Goal: Book appointment/travel/reservation

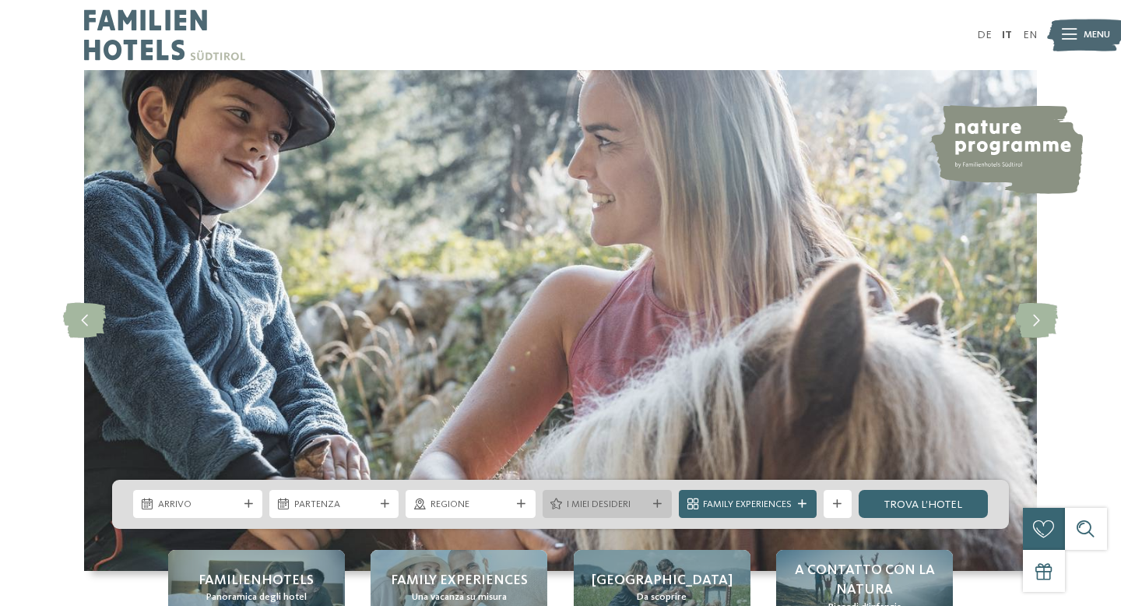
click at [602, 501] on span "I miei desideri" at bounding box center [607, 505] width 80 height 14
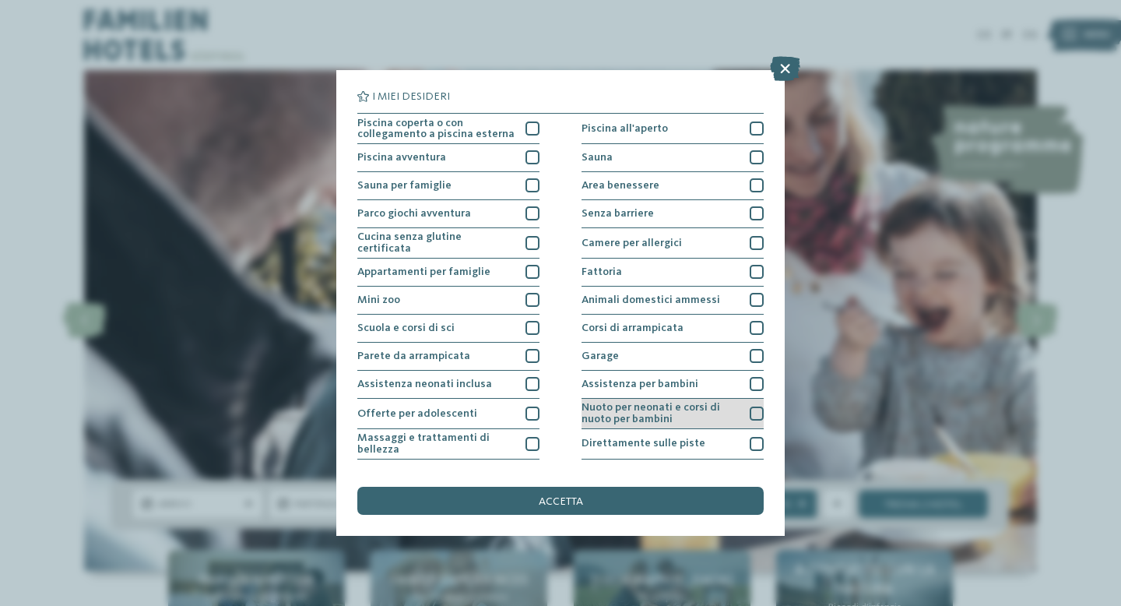
click at [593, 407] on span "Nuoto per neonati e corsi di nuoto per bambini" at bounding box center [661, 413] width 158 height 23
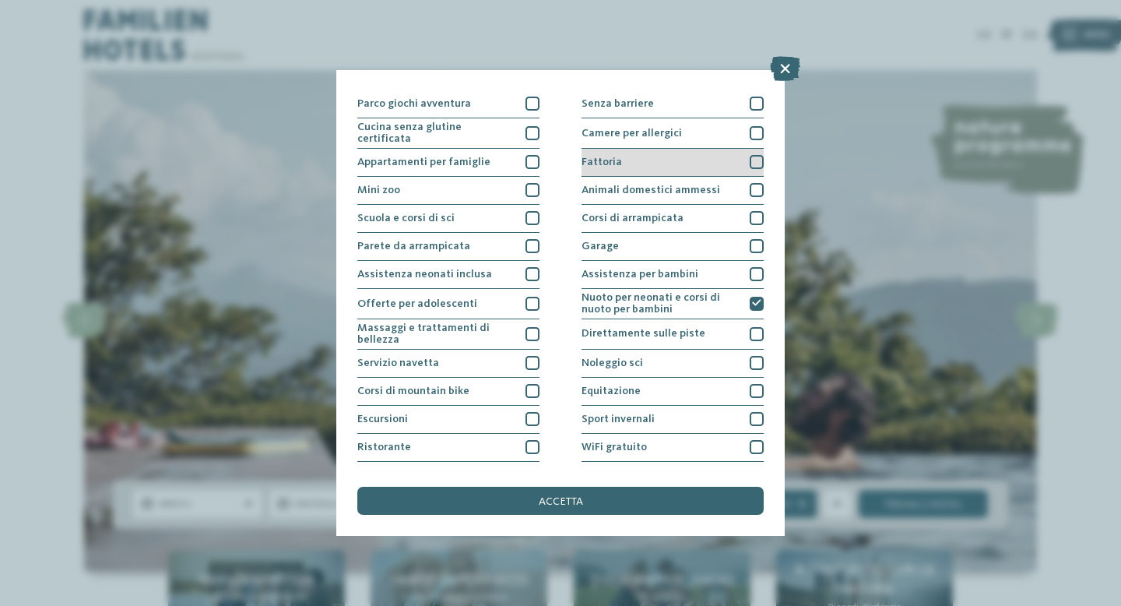
scroll to position [132, 0]
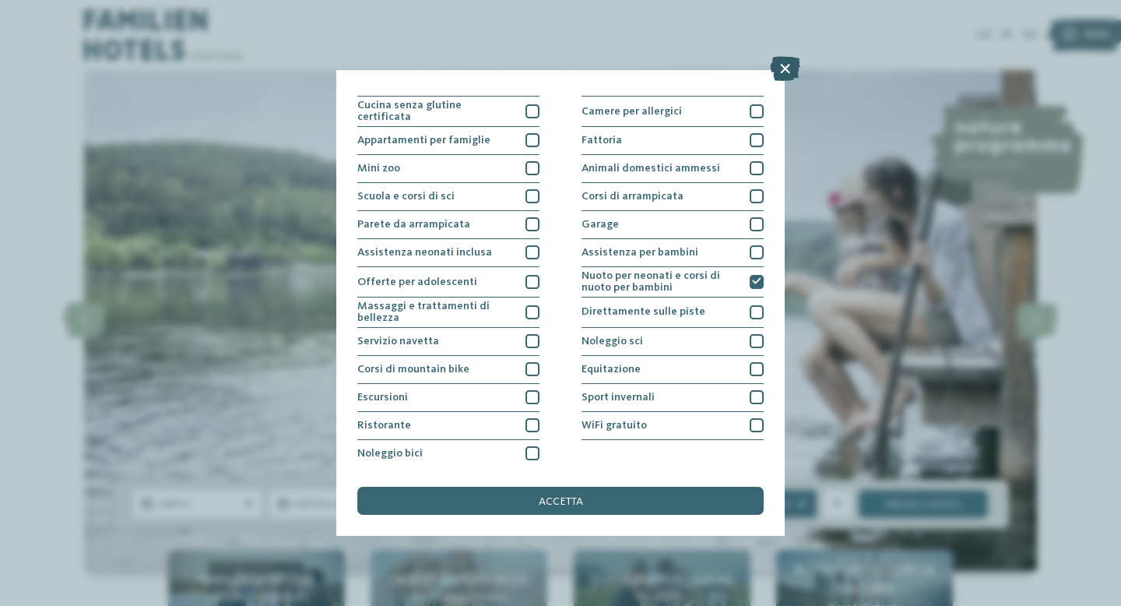
click at [782, 73] on icon at bounding box center [785, 68] width 30 height 25
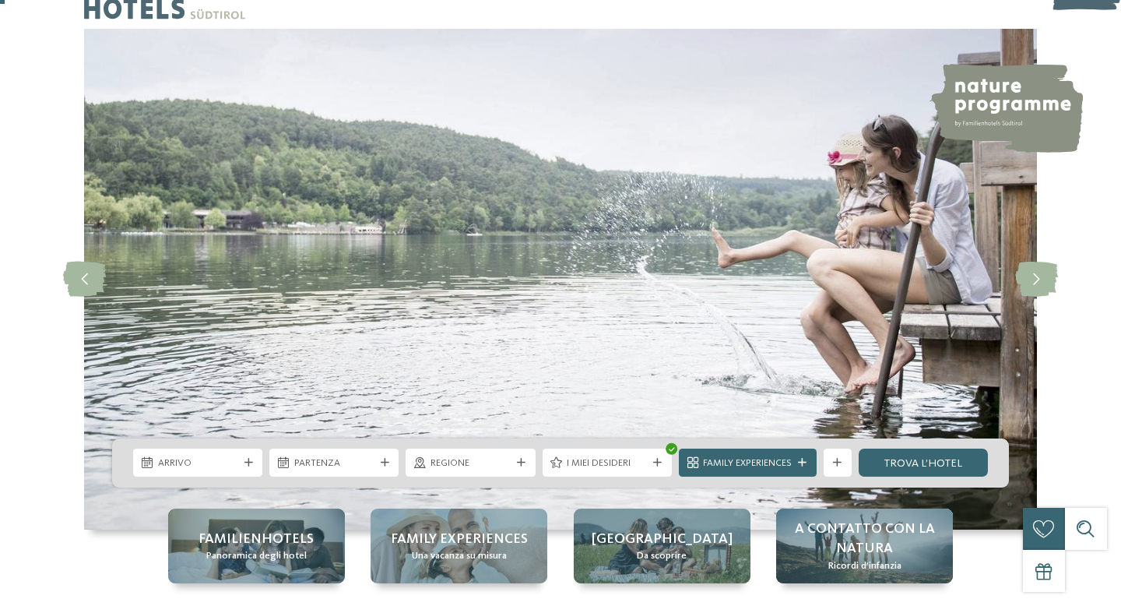
scroll to position [45, 0]
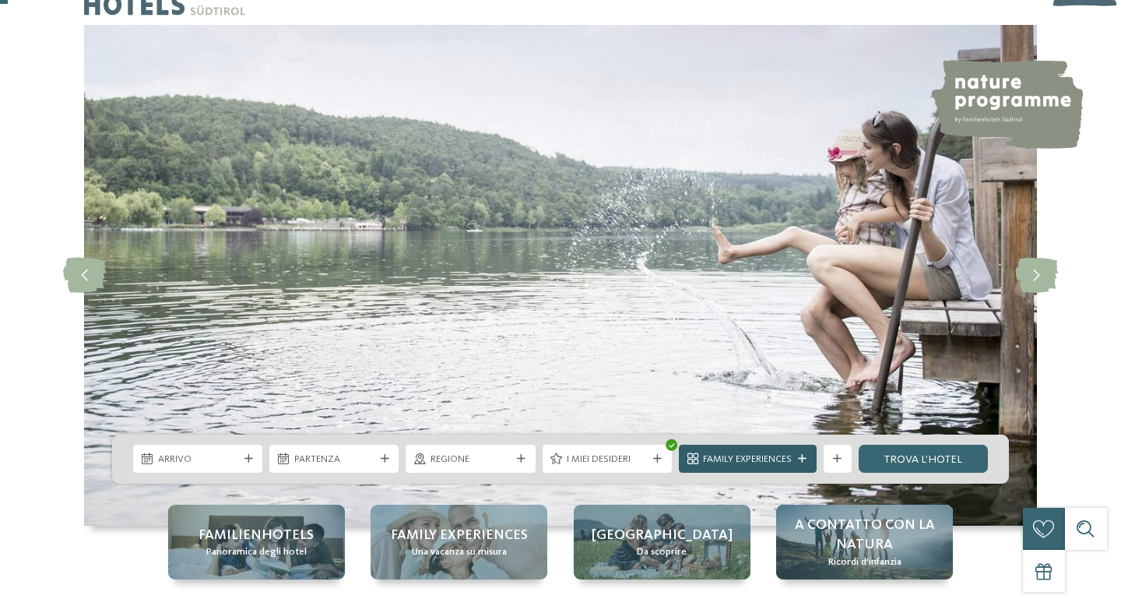
click at [752, 462] on span "Family Experiences" at bounding box center [747, 459] width 89 height 14
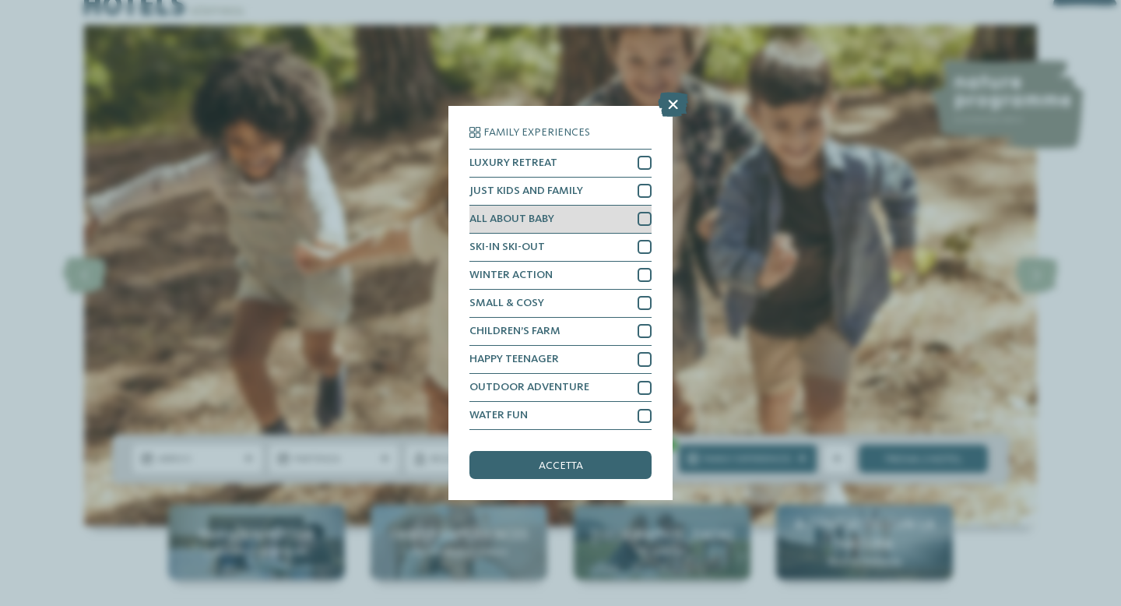
click at [545, 220] on span "ALL ABOUT BABY" at bounding box center [512, 218] width 85 height 11
click at [563, 453] on div "accetta" at bounding box center [561, 465] width 182 height 28
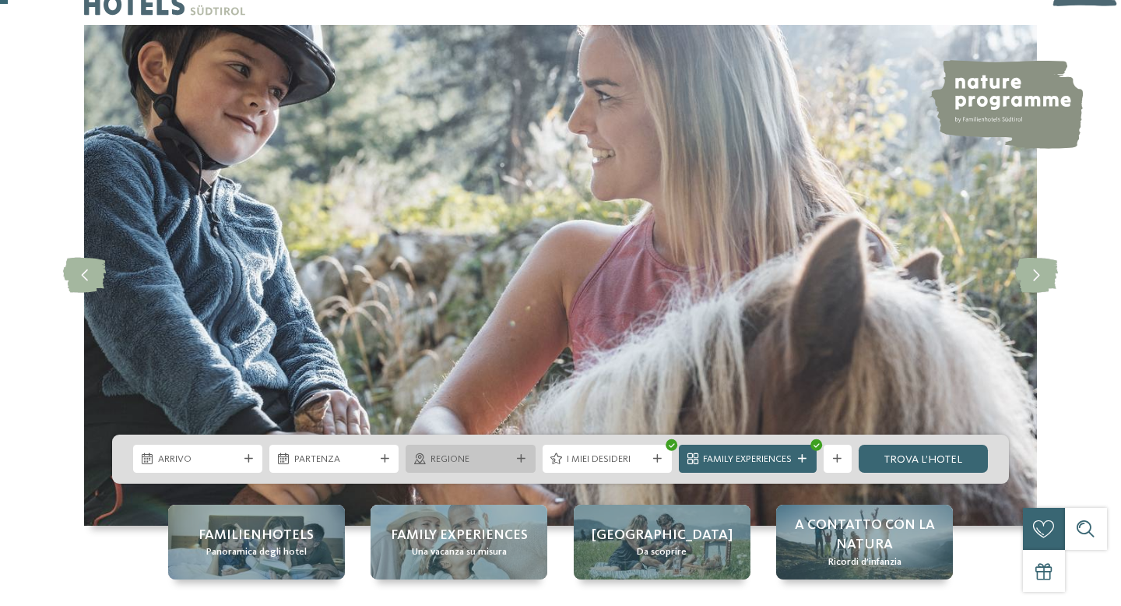
click at [491, 456] on span "Regione" at bounding box center [471, 459] width 80 height 14
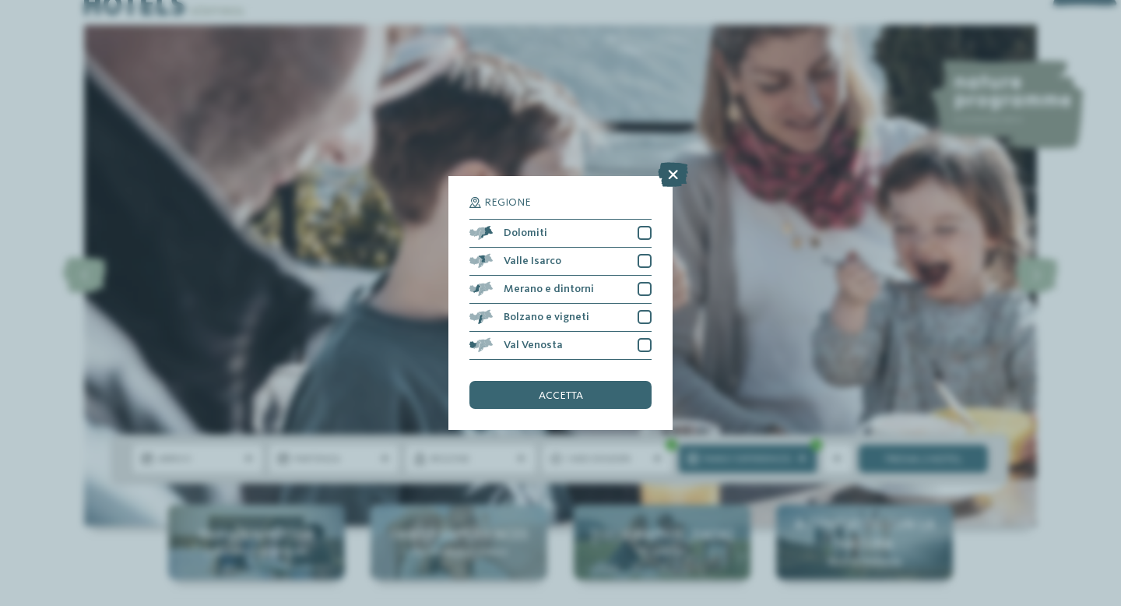
click at [674, 169] on icon at bounding box center [673, 174] width 30 height 25
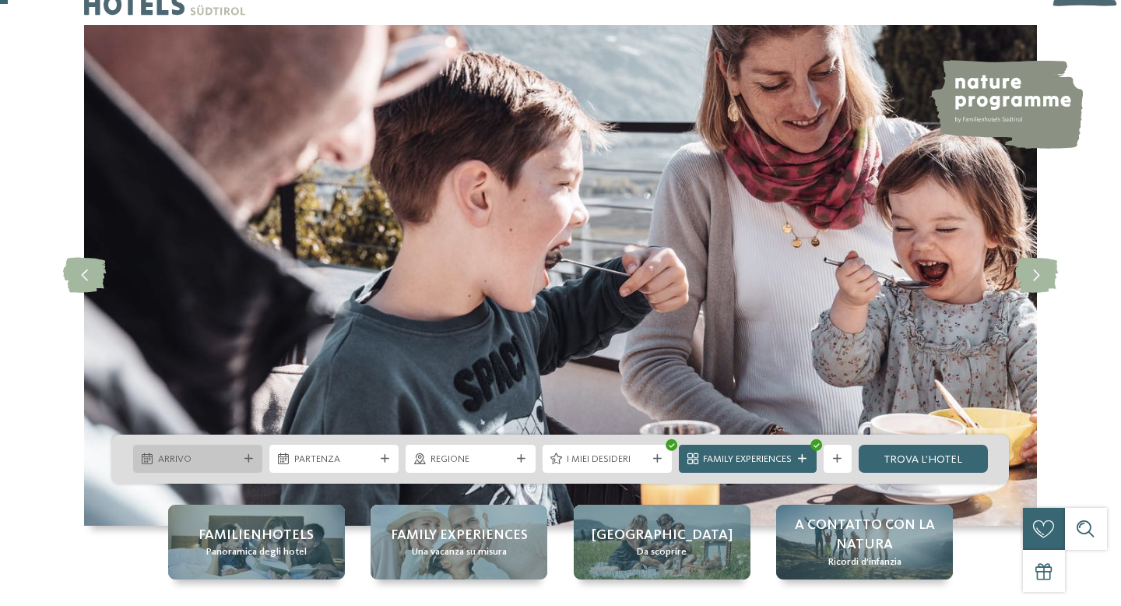
click at [192, 471] on div "Arrivo" at bounding box center [197, 459] width 129 height 28
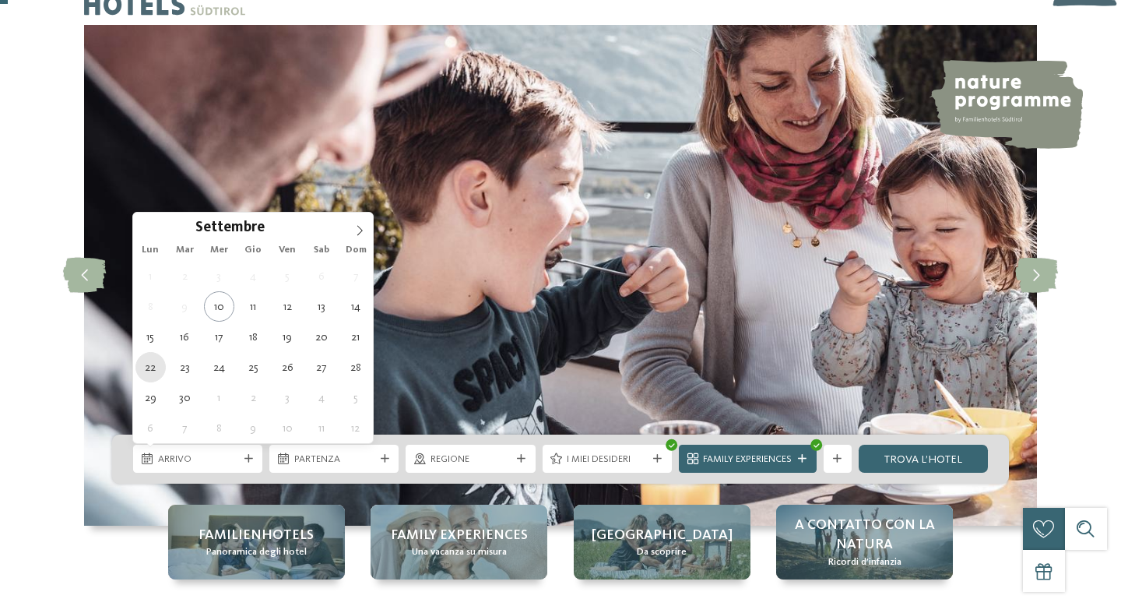
type div "22.09.2025"
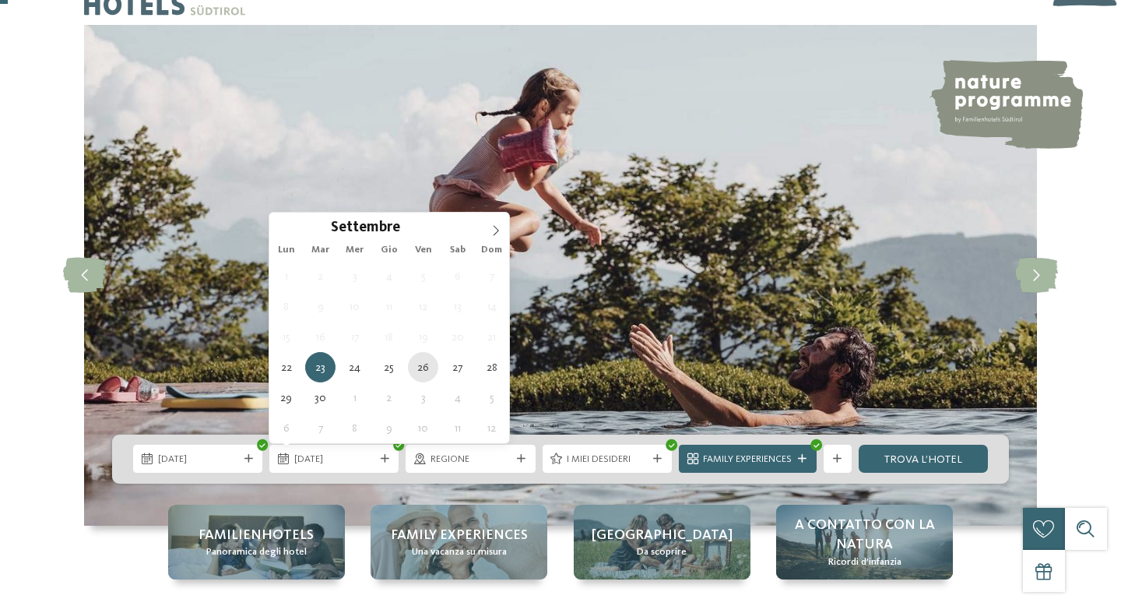
type div "26.09.2025"
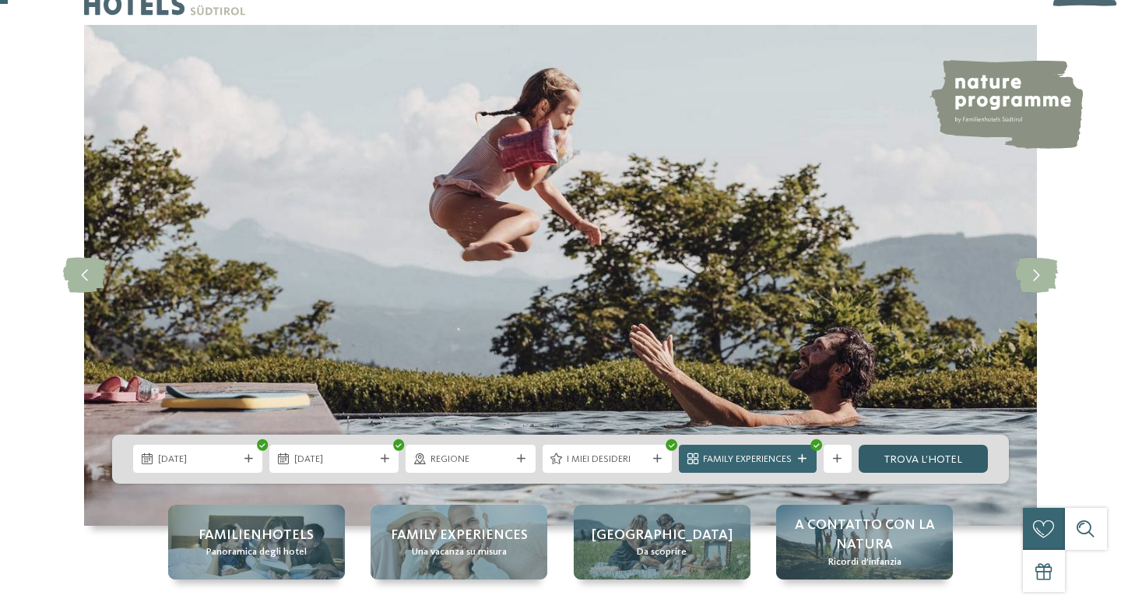
click at [954, 449] on link "trova l’hotel" at bounding box center [923, 459] width 129 height 28
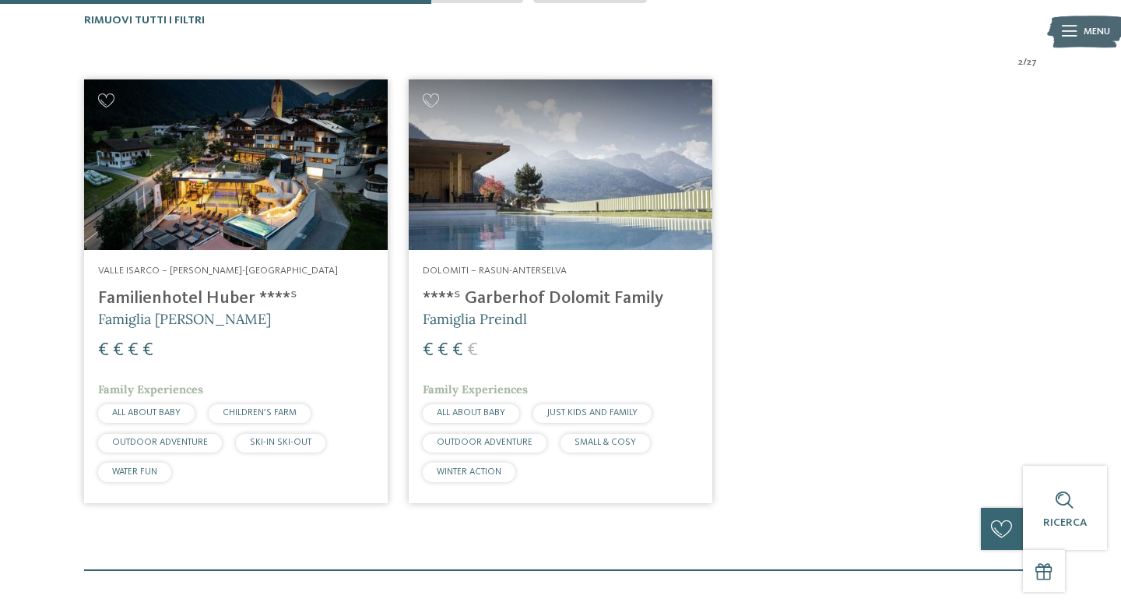
scroll to position [460, 0]
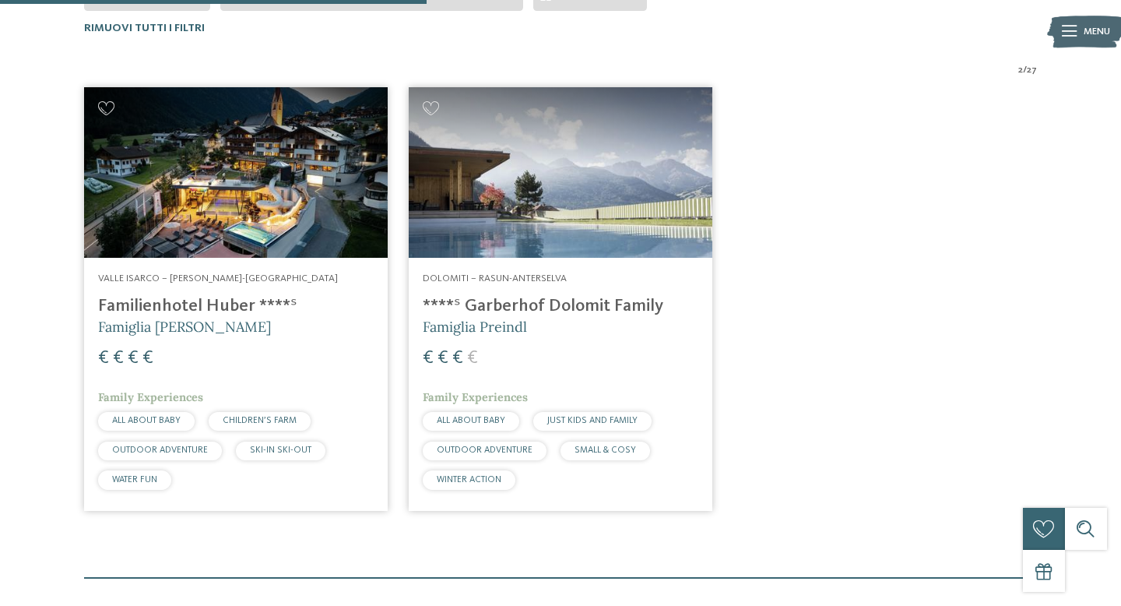
click at [561, 309] on h4 "****ˢ Garberhof Dolomit Family" at bounding box center [561, 306] width 276 height 21
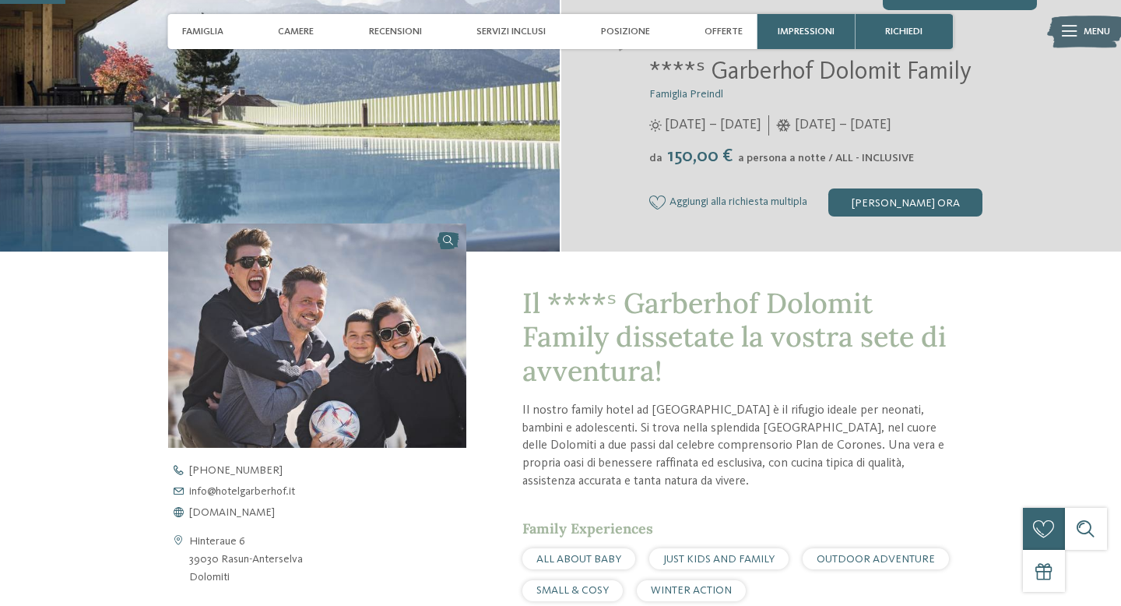
scroll to position [283, 0]
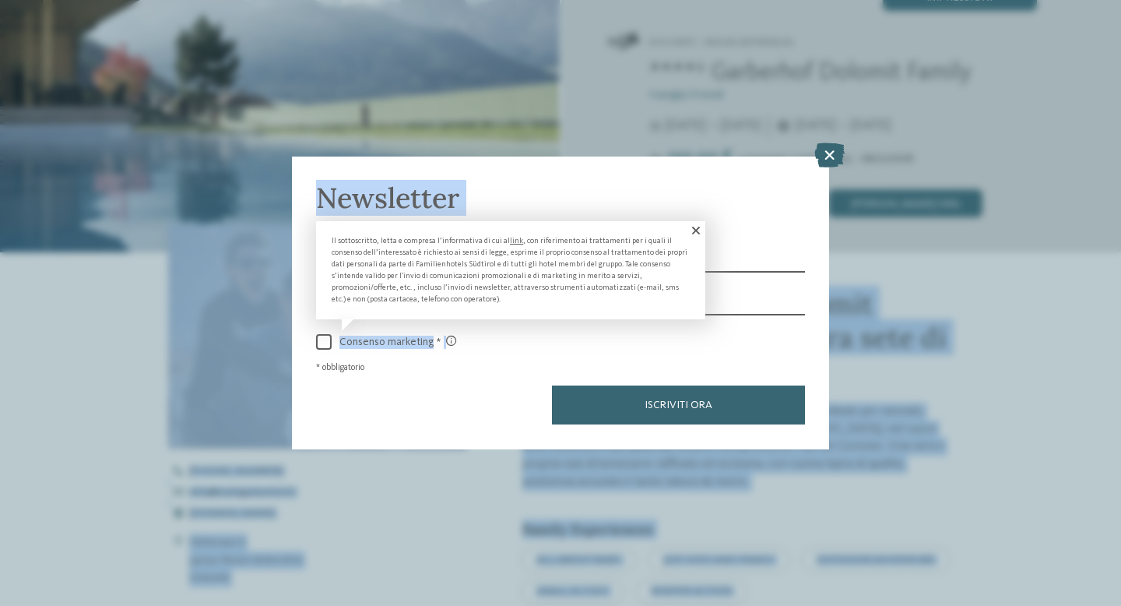
drag, startPoint x: 625, startPoint y: 308, endPoint x: 613, endPoint y: 339, distance: 33.6
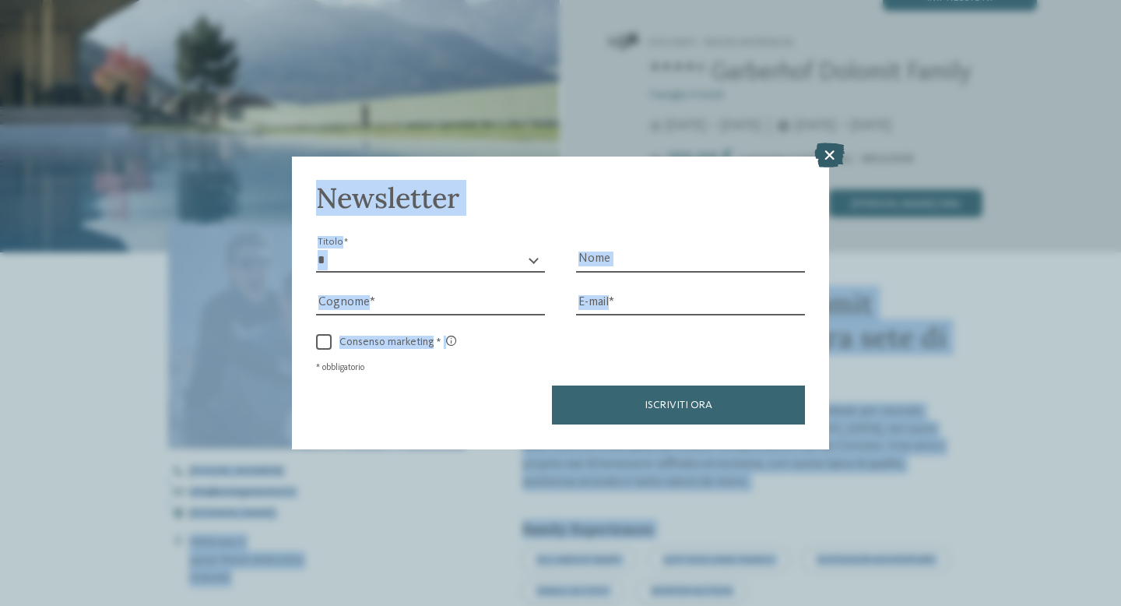
click at [828, 163] on icon at bounding box center [830, 155] width 30 height 25
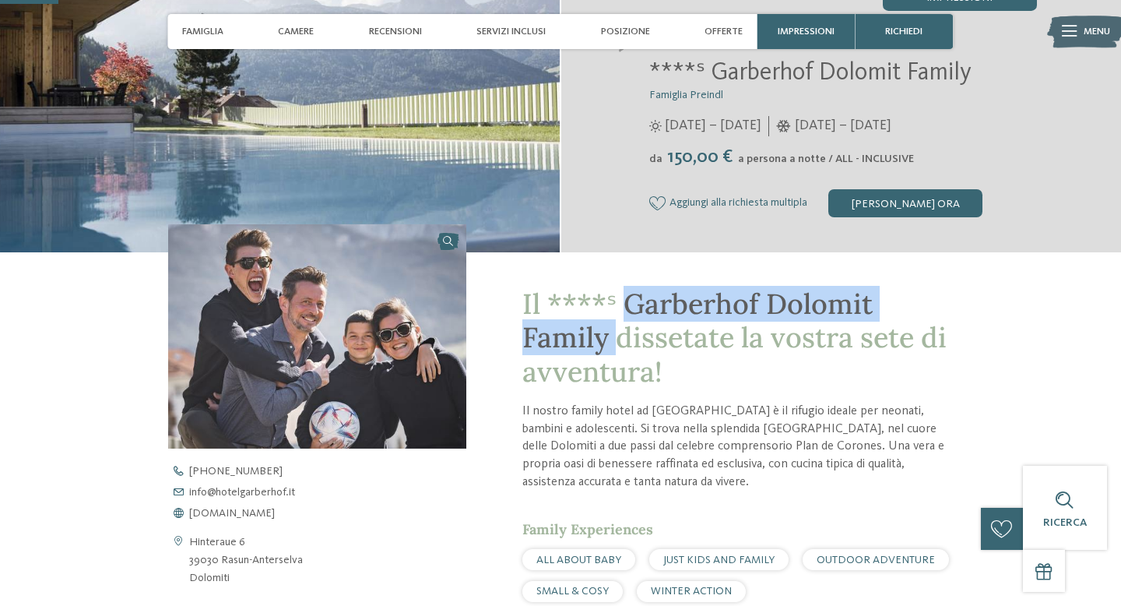
drag, startPoint x: 628, startPoint y: 304, endPoint x: 614, endPoint y: 347, distance: 45.1
click at [614, 347] on span "Il ****ˢ Garberhof Dolomit Family dissetate la vostra sete di avventura!" at bounding box center [735, 337] width 424 height 103
copy span "Garberhof Dolomit Family"
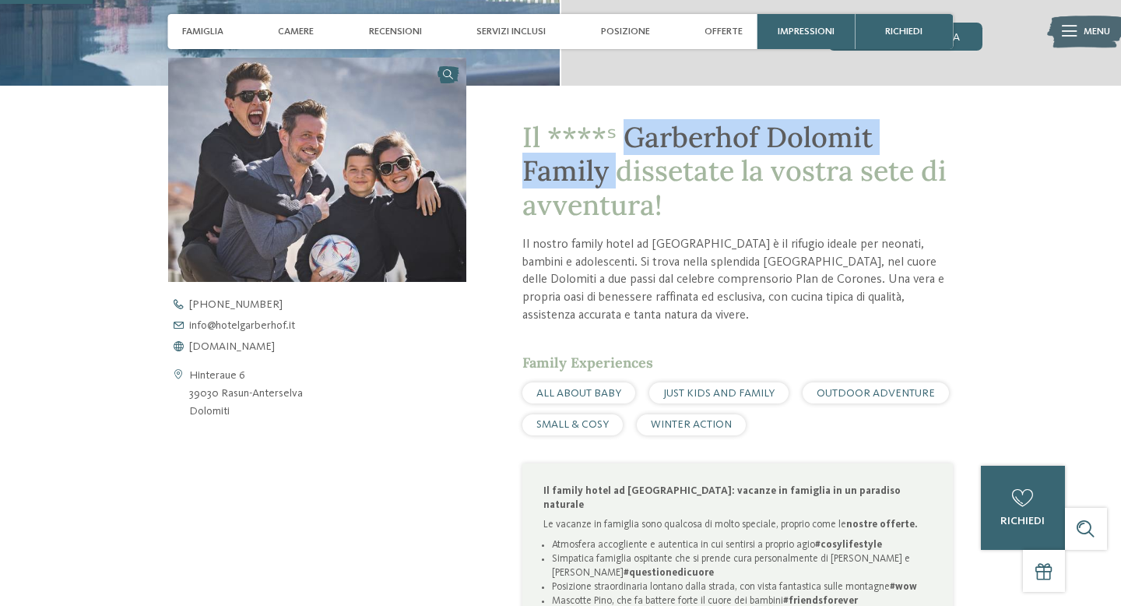
scroll to position [459, 0]
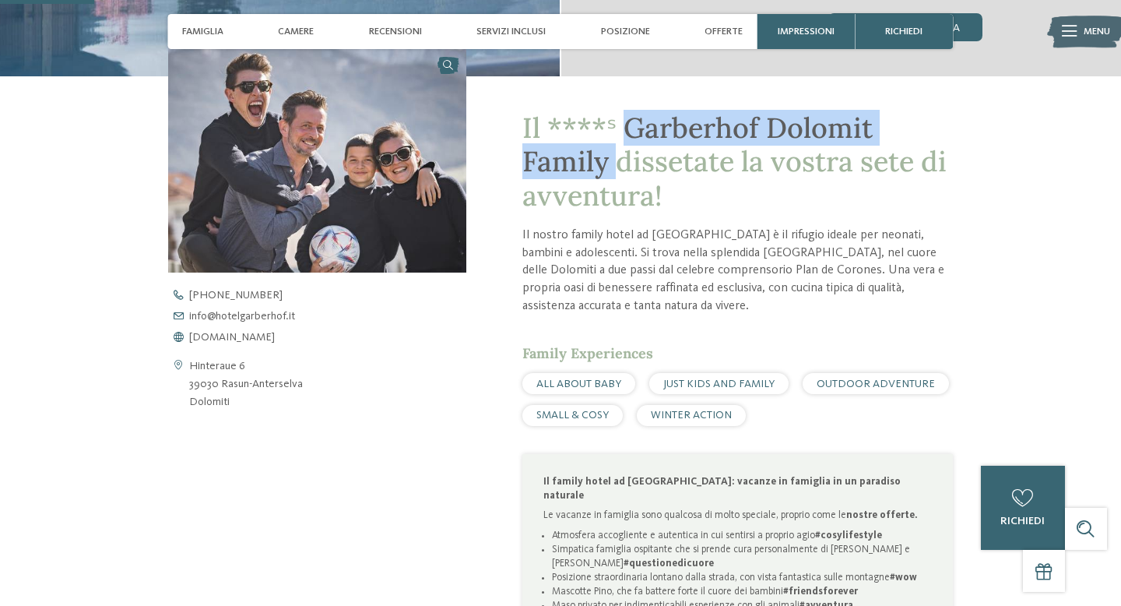
click at [727, 120] on span "Il ****ˢ Garberhof Dolomit Family dissetate la vostra sete di avventura!" at bounding box center [735, 161] width 424 height 103
drag, startPoint x: 611, startPoint y: 155, endPoint x: 628, endPoint y: 120, distance: 39.0
click at [628, 120] on span "Il ****ˢ Garberhof Dolomit Family dissetate la vostra sete di avventura!" at bounding box center [735, 161] width 424 height 103
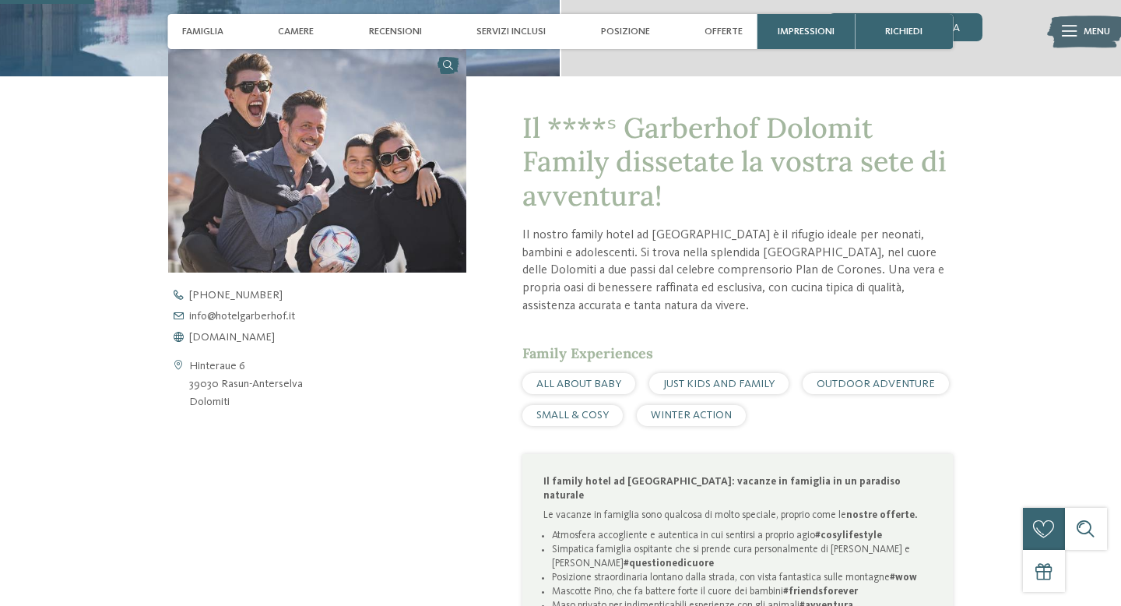
click at [709, 150] on span "Il ****ˢ Garberhof Dolomit Family dissetate la vostra sete di avventura!" at bounding box center [735, 161] width 424 height 103
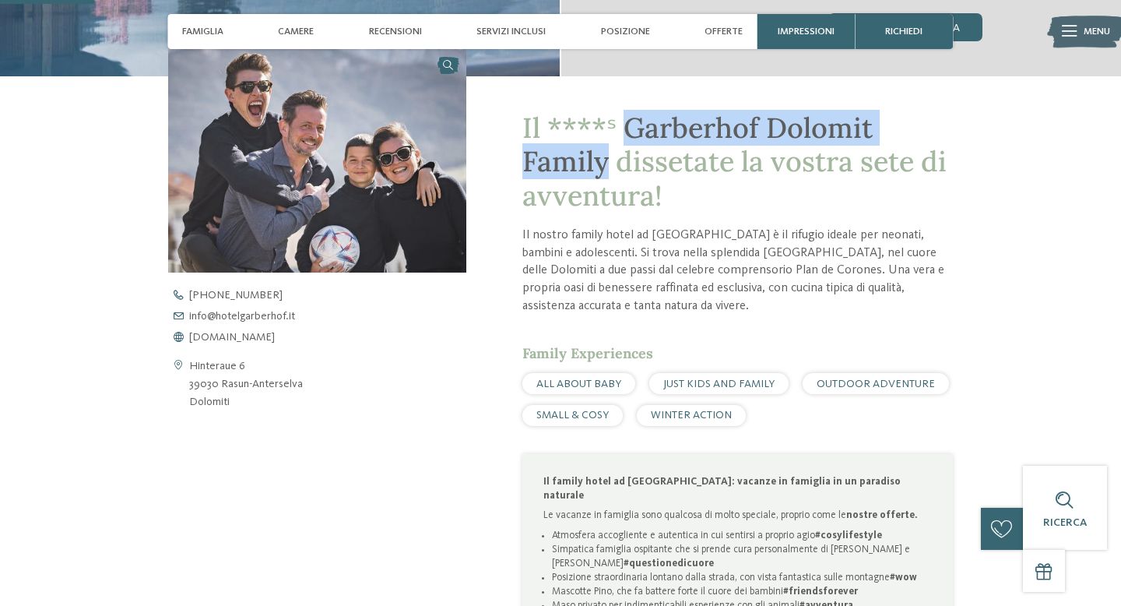
drag, startPoint x: 622, startPoint y: 121, endPoint x: 604, endPoint y: 161, distance: 43.9
click at [604, 161] on span "Il ****ˢ Garberhof Dolomit Family dissetate la vostra sete di avventura!" at bounding box center [735, 161] width 424 height 103
copy span "Garberhof Dolomit Family"
click at [267, 333] on span "www.hotelgarberhof.it" at bounding box center [232, 337] width 86 height 11
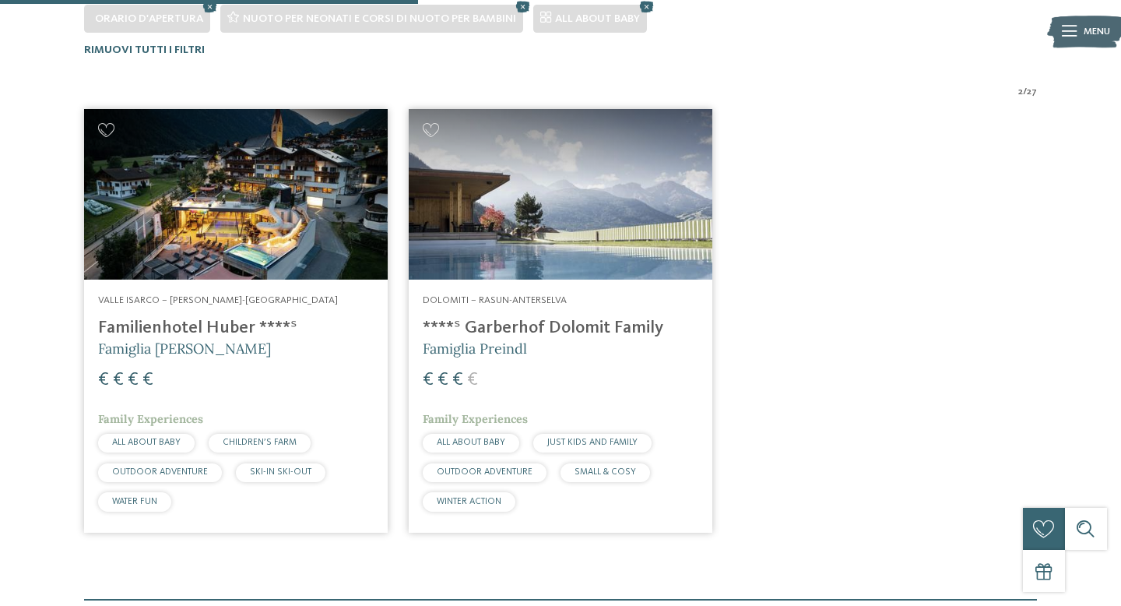
scroll to position [451, 0]
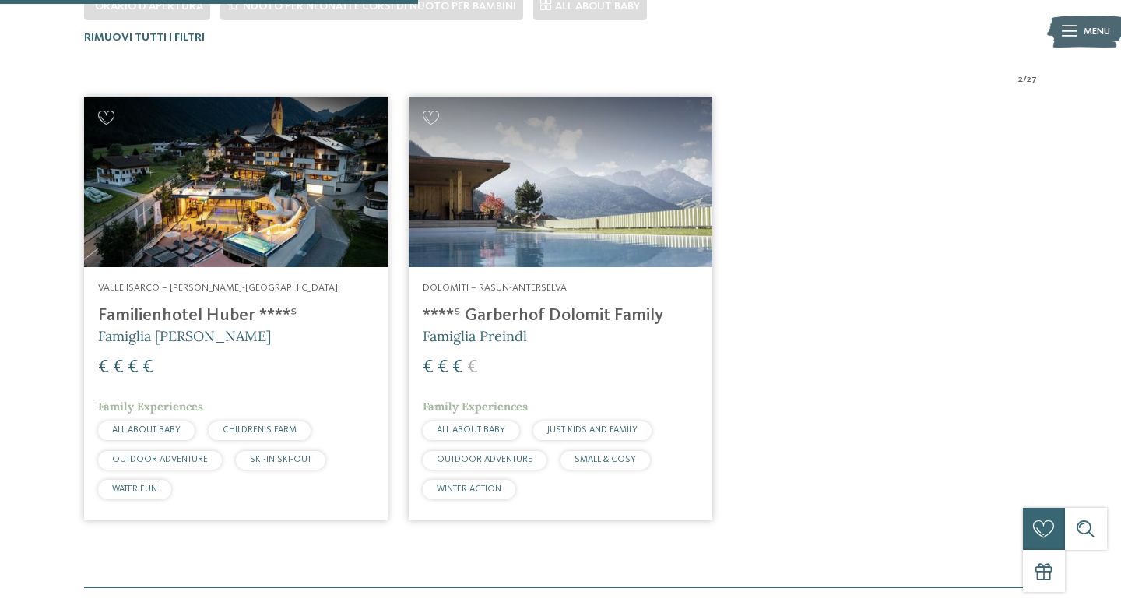
click at [178, 319] on h4 "Familienhotel Huber ****ˢ" at bounding box center [236, 315] width 276 height 21
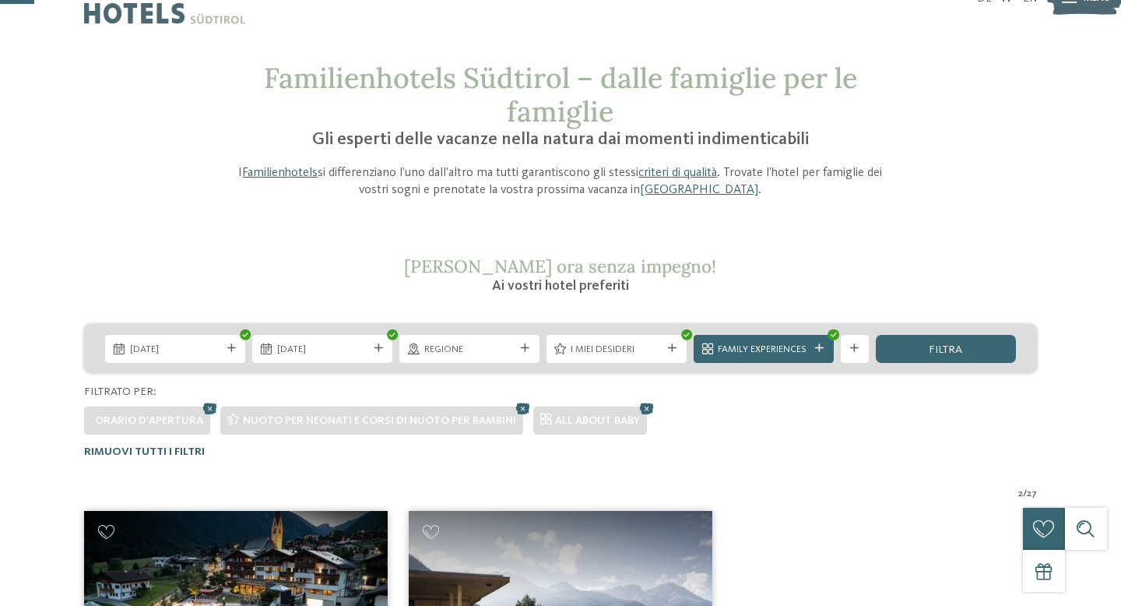
scroll to position [0, 0]
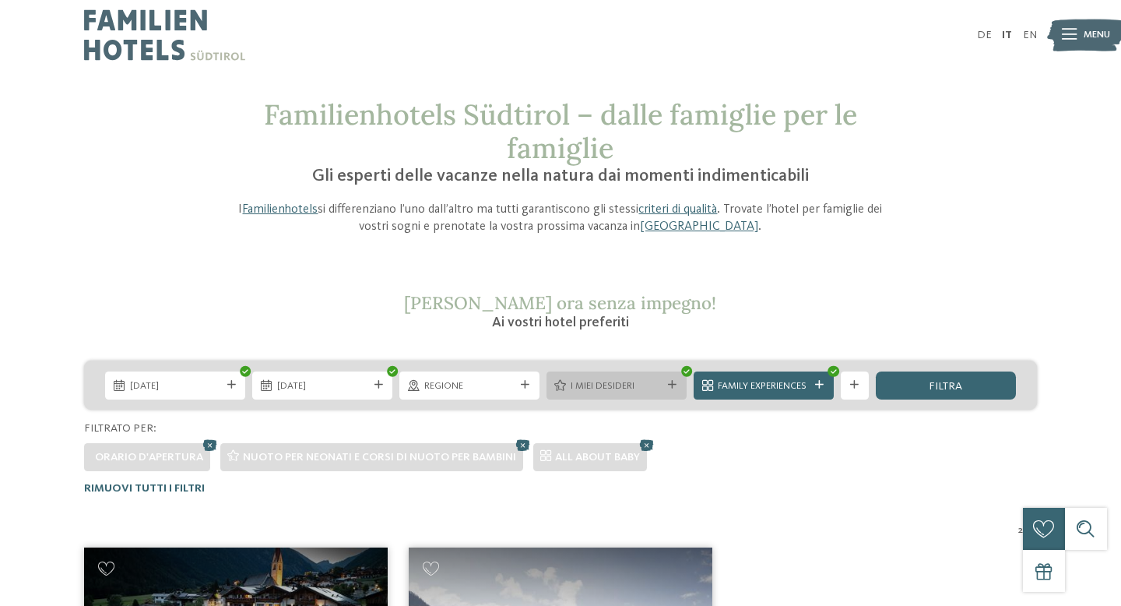
click at [648, 382] on span "I miei desideri" at bounding box center [616, 386] width 91 height 14
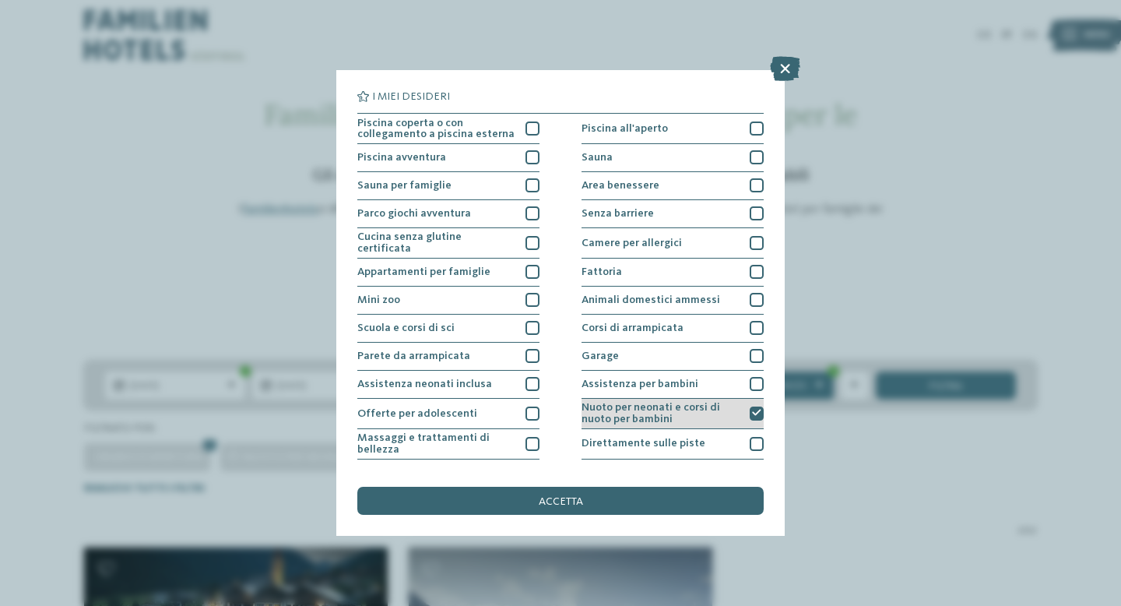
click at [751, 410] on div at bounding box center [757, 414] width 14 height 14
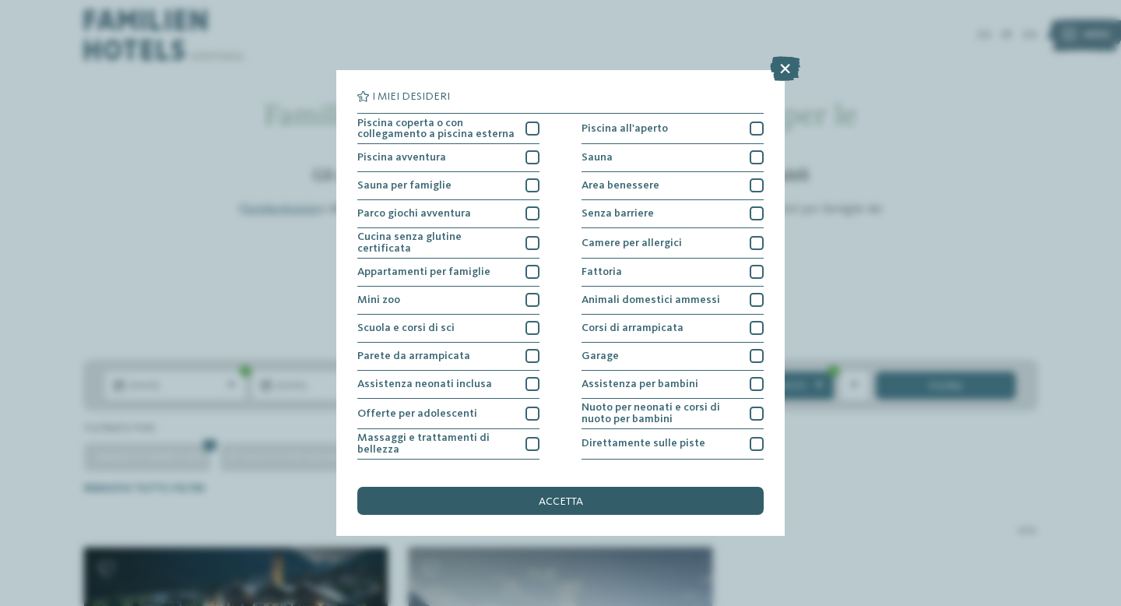
click at [682, 505] on div "accetta" at bounding box center [560, 501] width 407 height 28
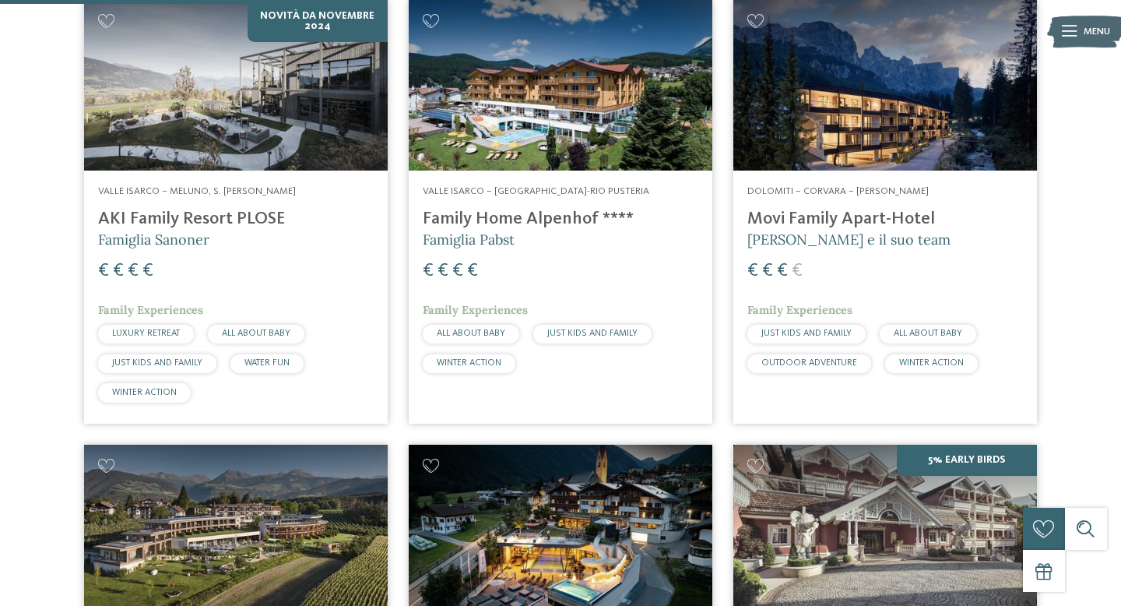
scroll to position [541, 0]
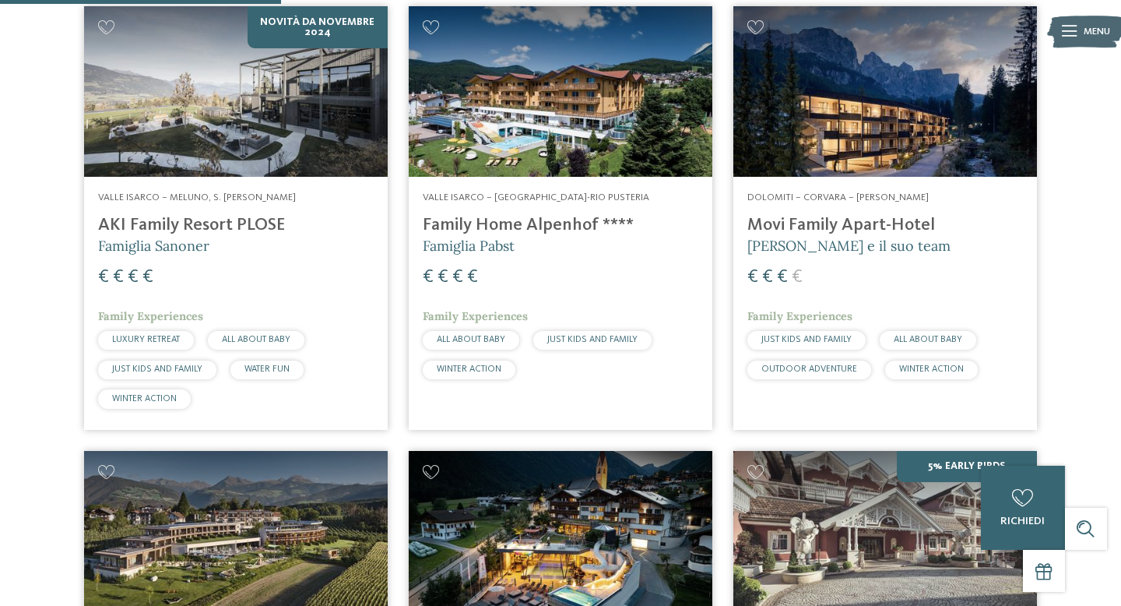
click at [810, 230] on h4 "Movi Family Apart-Hotel" at bounding box center [886, 225] width 276 height 21
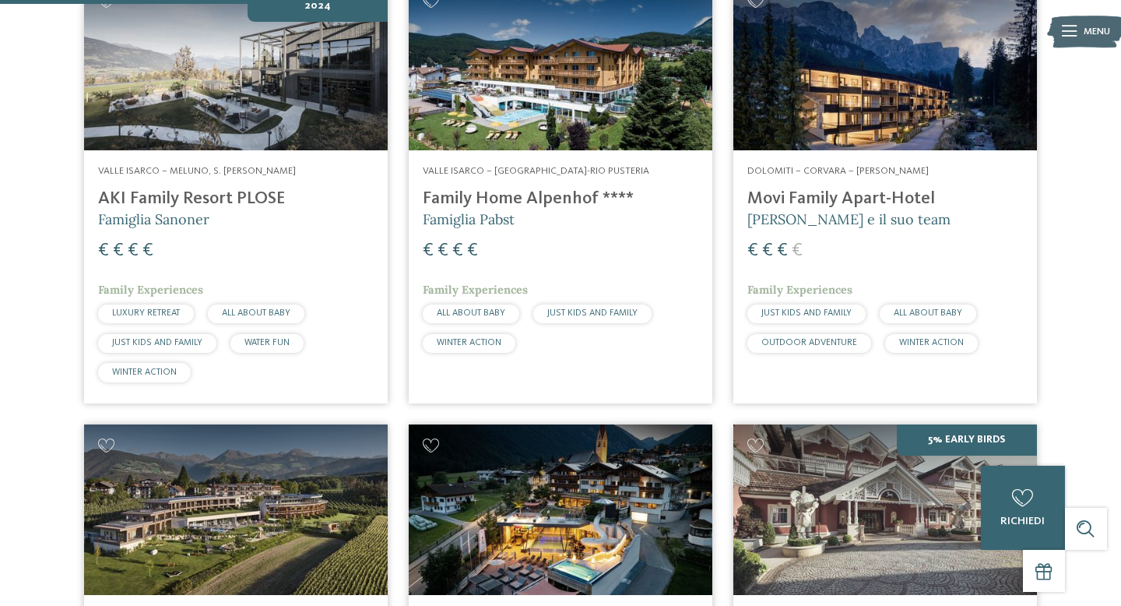
scroll to position [593, 0]
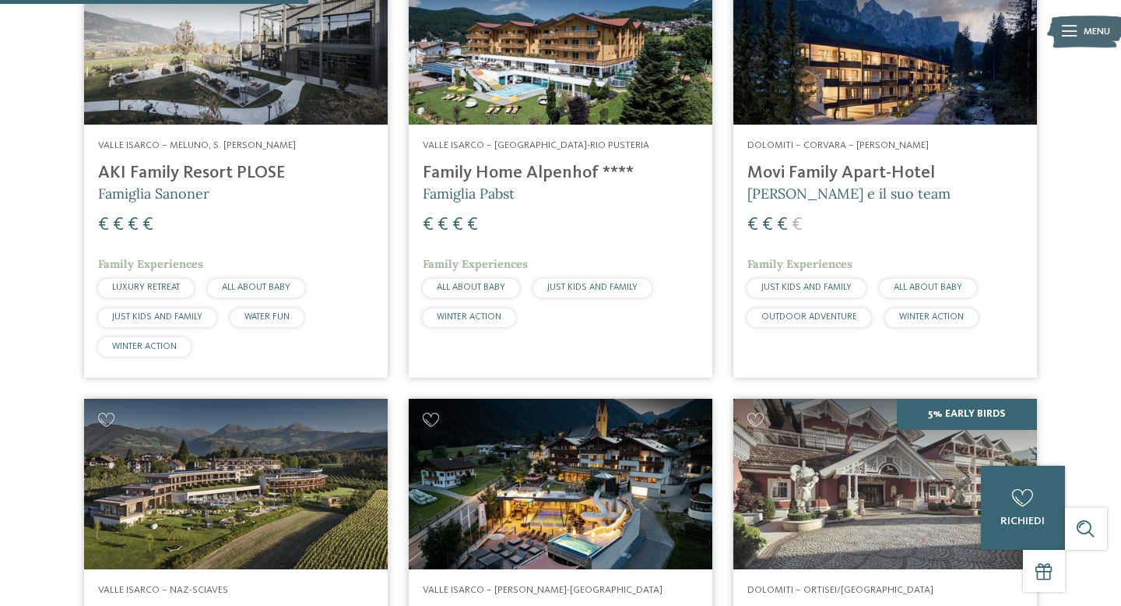
click at [466, 168] on h4 "Family Home Alpenhof ****" at bounding box center [561, 173] width 276 height 21
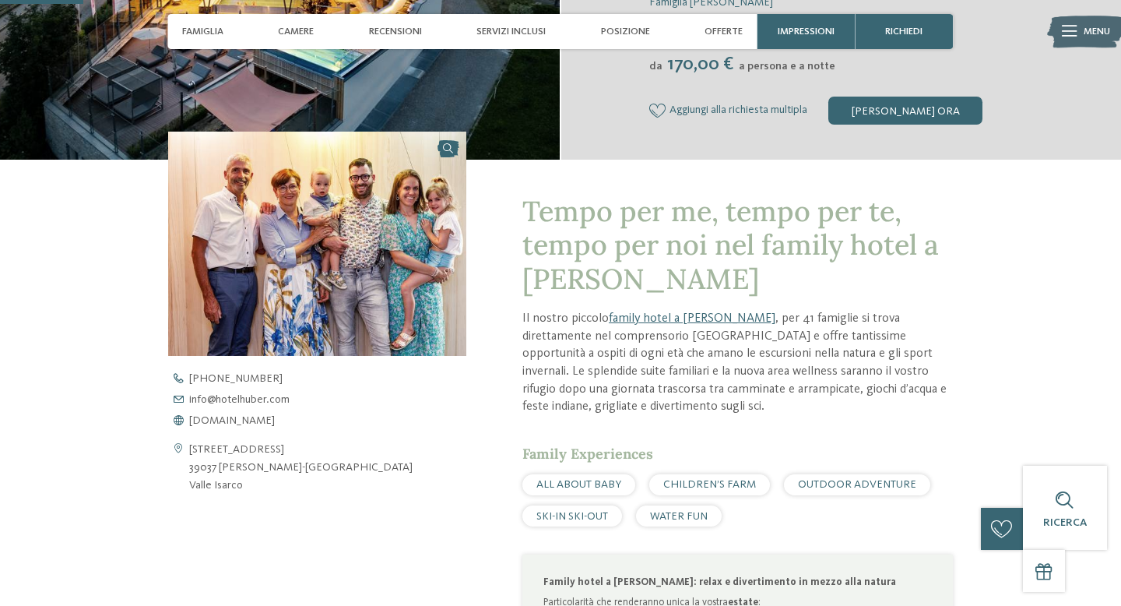
scroll to position [355, 0]
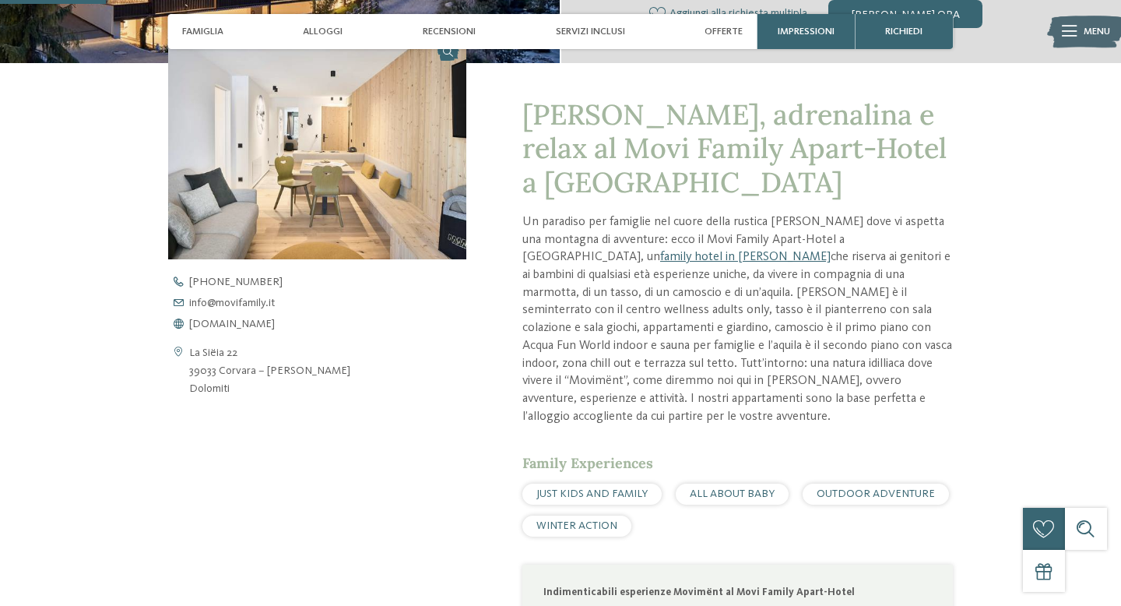
scroll to position [475, 0]
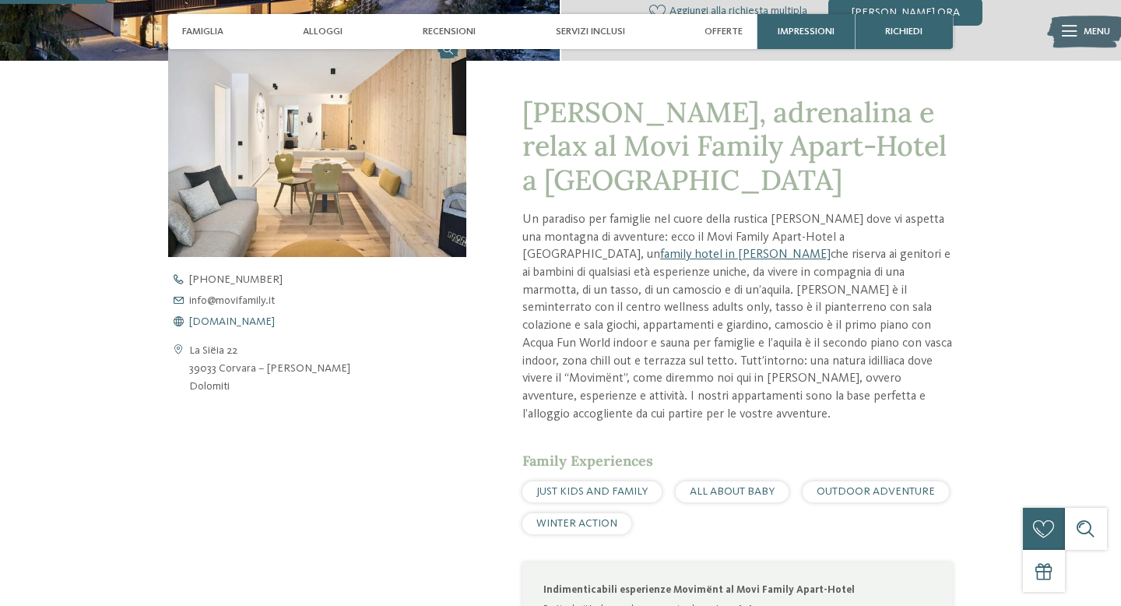
click at [263, 319] on span "www.movifamily.it" at bounding box center [232, 321] width 86 height 11
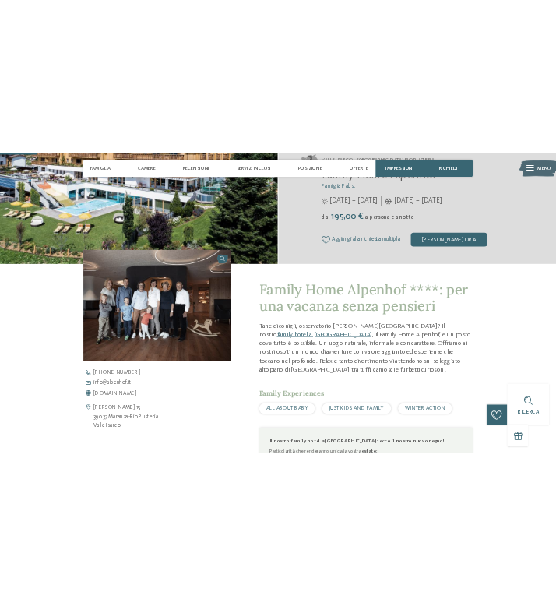
scroll to position [316, 0]
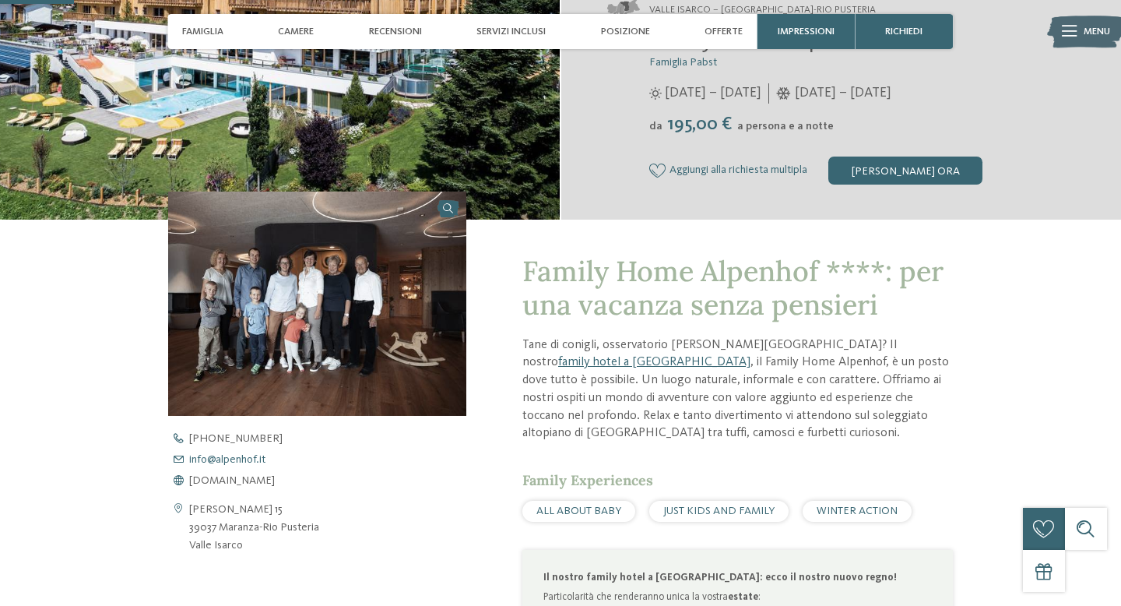
click at [231, 463] on span "info@ no-spam. alpenhof. no-spam. it" at bounding box center [227, 459] width 76 height 11
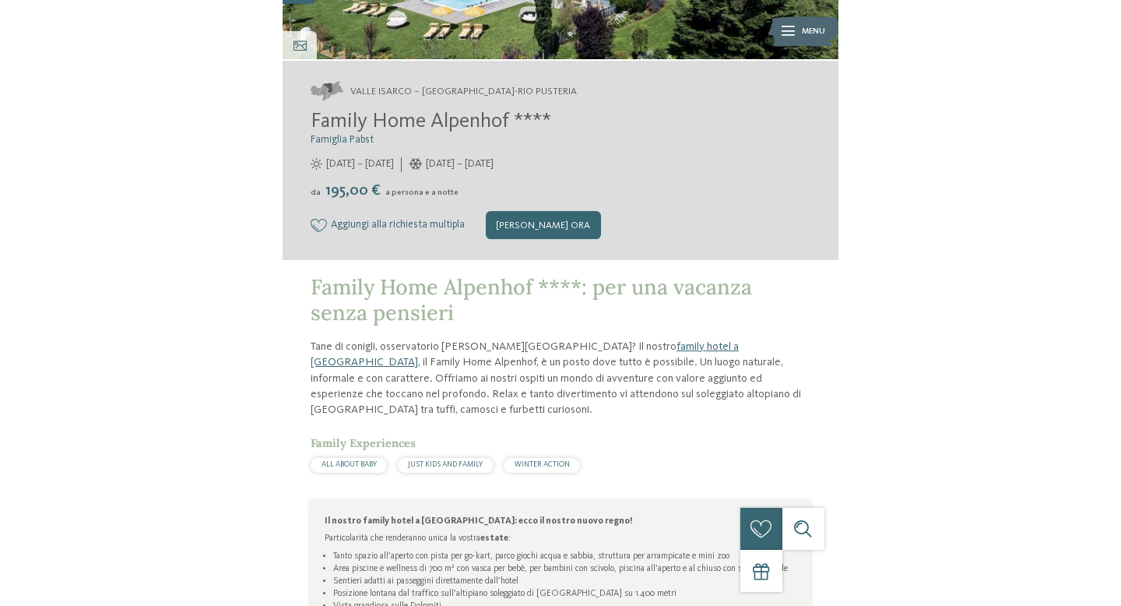
scroll to position [320, 0]
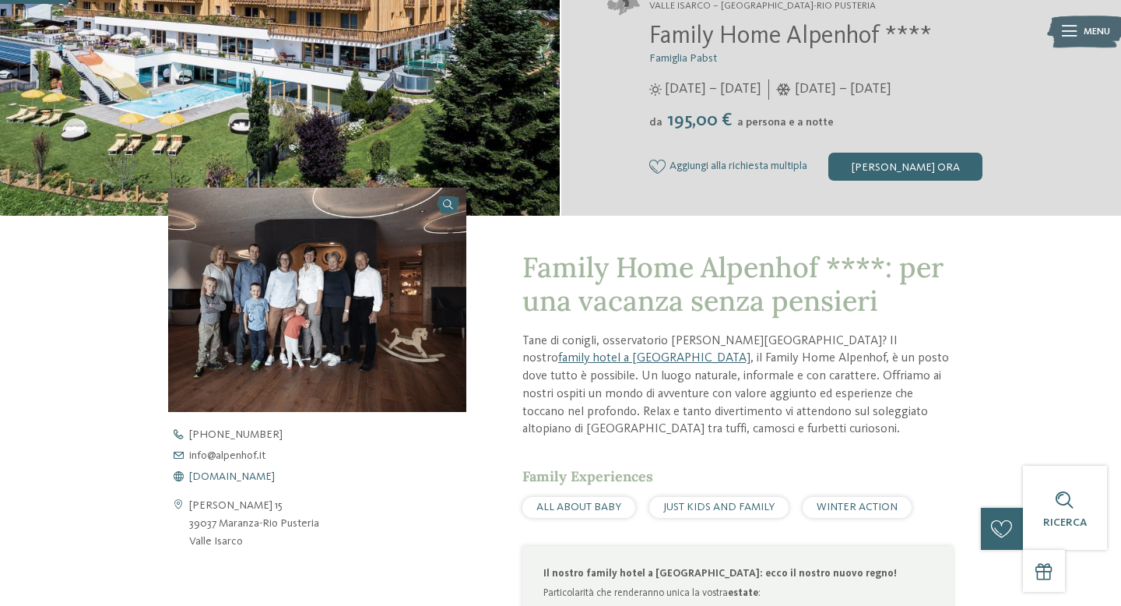
click at [255, 476] on span "[DOMAIN_NAME]" at bounding box center [232, 476] width 86 height 11
